Goal: Navigation & Orientation: Find specific page/section

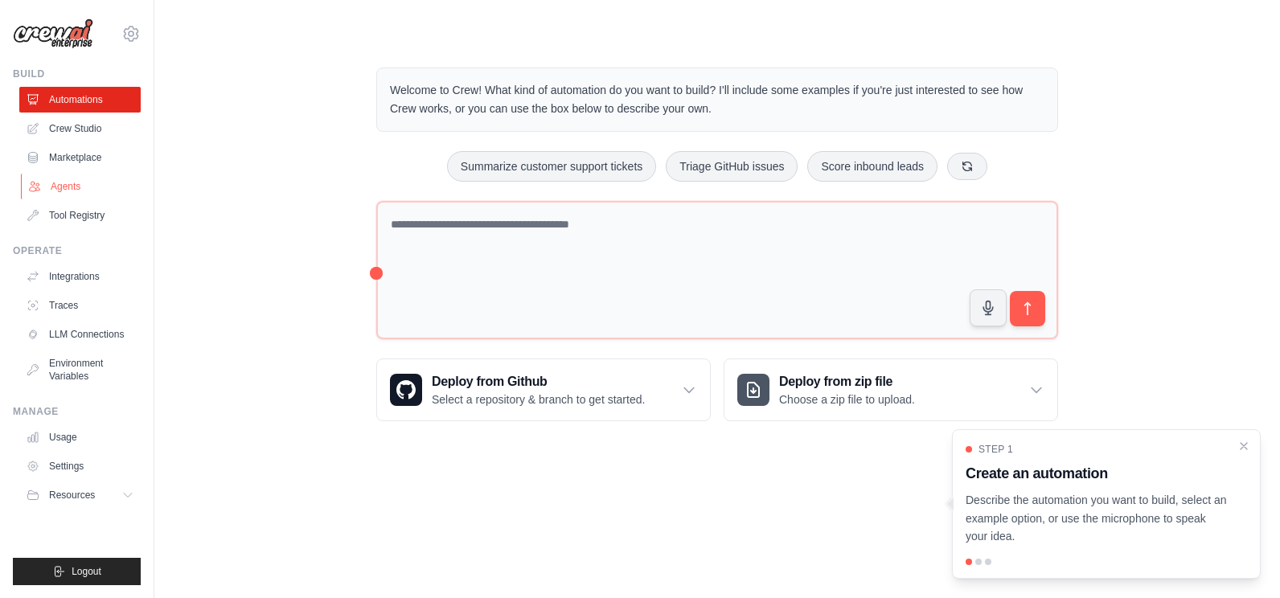
click at [60, 194] on link "Agents" at bounding box center [81, 187] width 121 height 26
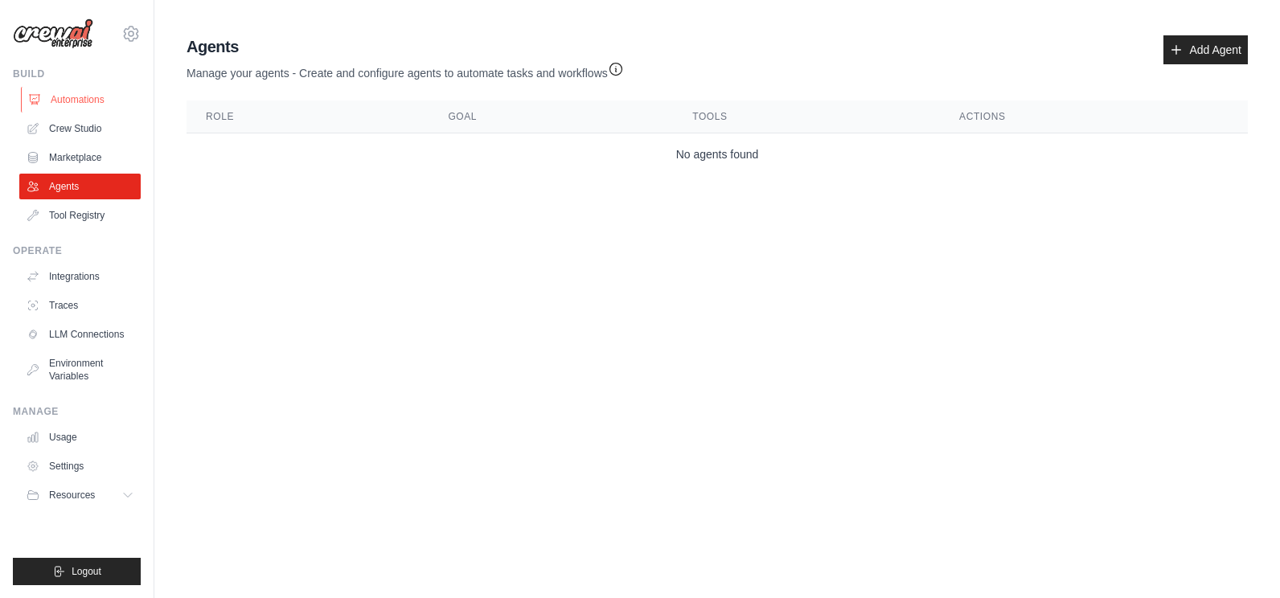
click at [84, 101] on link "Automations" at bounding box center [81, 100] width 121 height 26
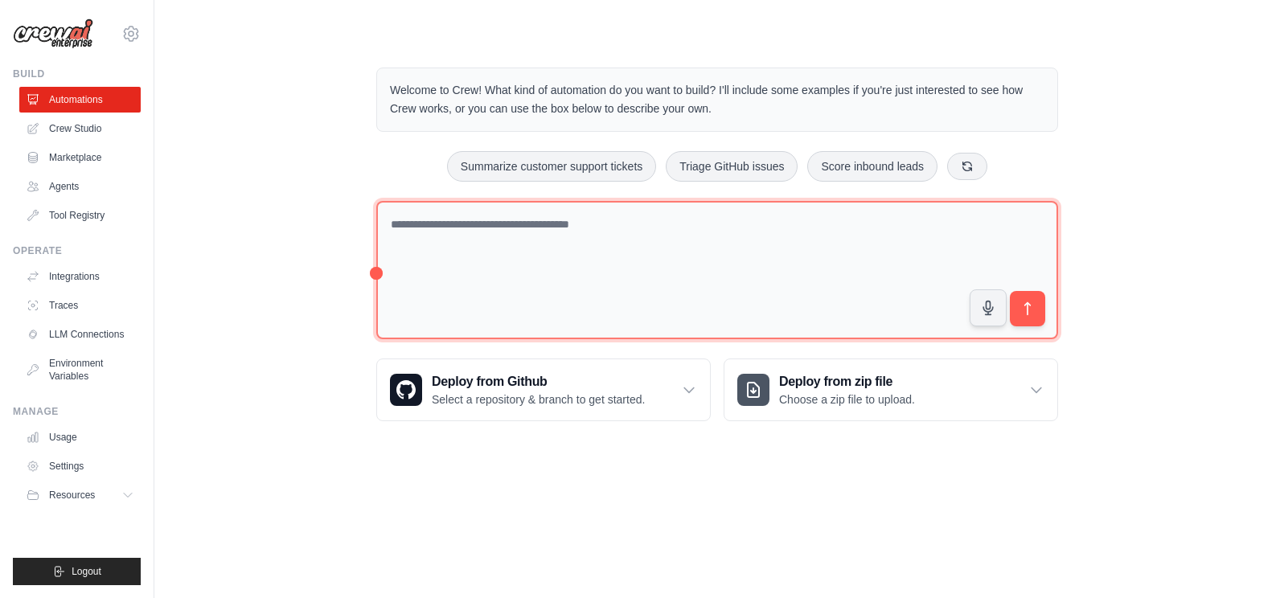
click at [694, 255] on textarea at bounding box center [717, 270] width 682 height 139
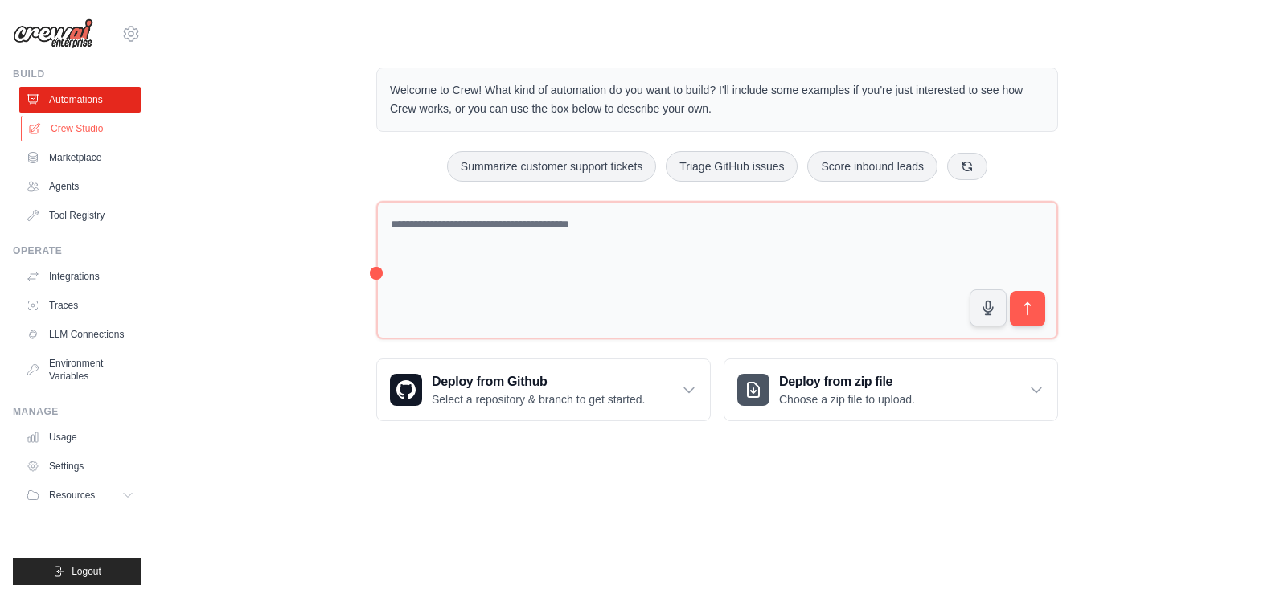
click at [64, 133] on link "Crew Studio" at bounding box center [81, 129] width 121 height 26
click at [1021, 479] on h3 "Create an automation" at bounding box center [1097, 483] width 249 height 22
click at [72, 128] on link "Crew Studio" at bounding box center [81, 129] width 121 height 26
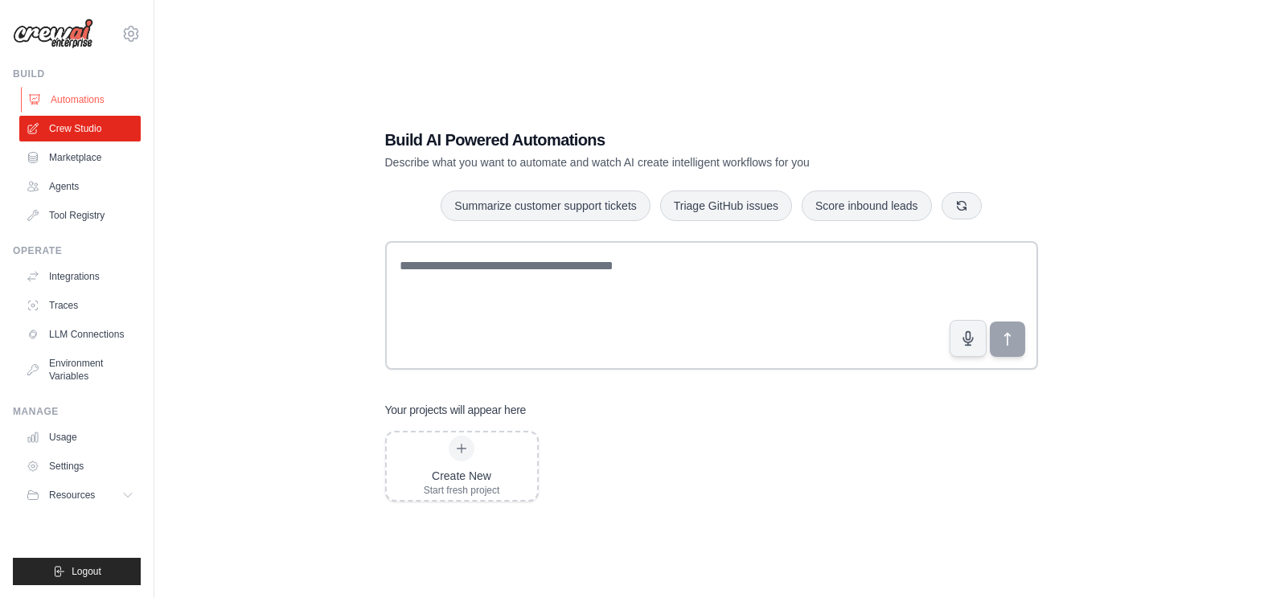
click at [64, 95] on link "Automations" at bounding box center [81, 100] width 121 height 26
